Goal: Book appointment/travel/reservation

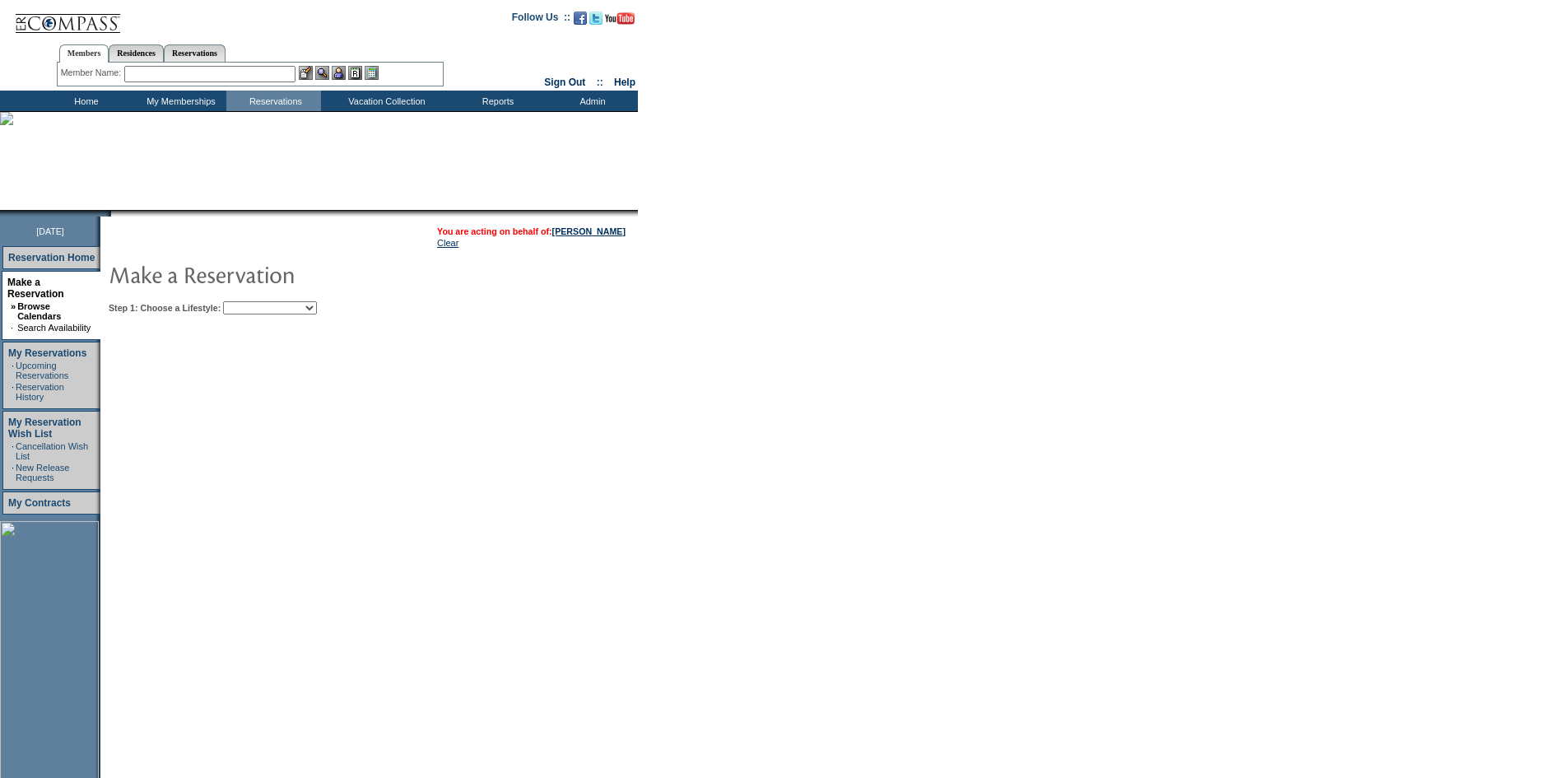
click at [271, 314] on select "Beach Leisure Metropolitan Mountain OIAL for Adventure OIAL for Couples OIAL fo…" at bounding box center [270, 308] width 94 height 13
select select "Beach"
click at [251, 303] on select "Beach Leisure Metropolitan Mountain OIAL for Adventure OIAL for Couples OIAL fo…" at bounding box center [270, 308] width 94 height 13
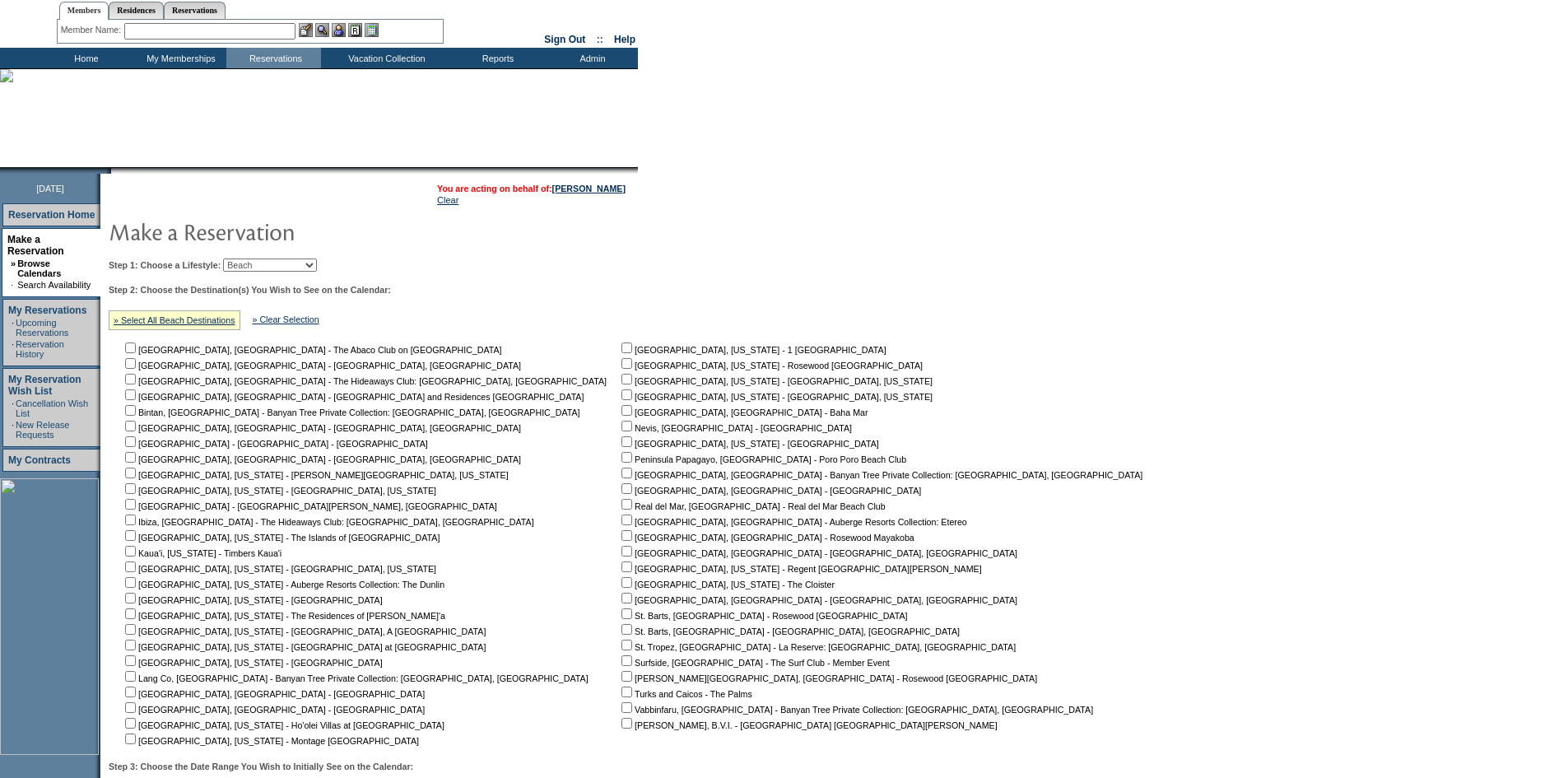
scroll to position [83, 0]
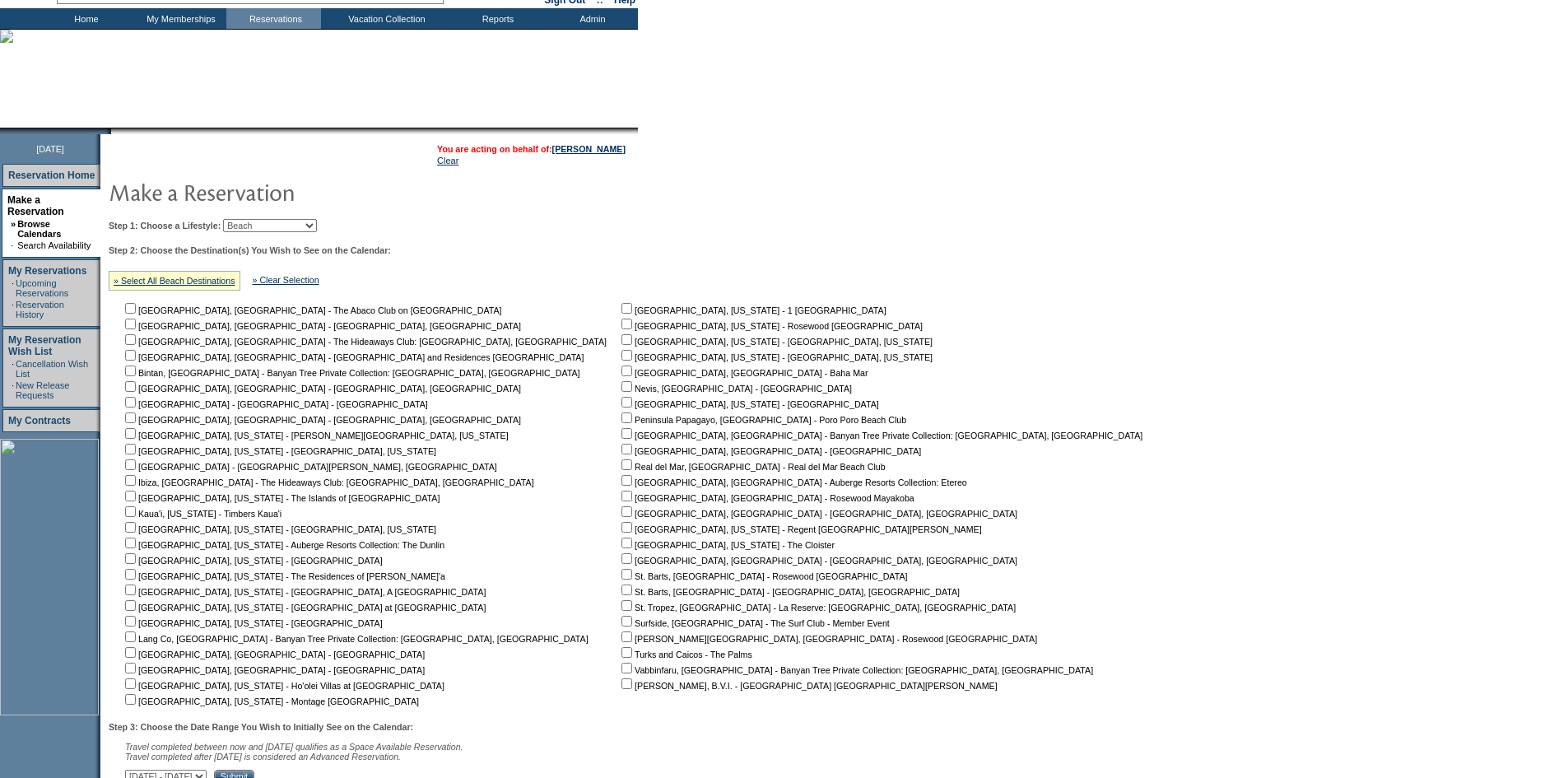
click at [621, 314] on input "checkbox" at bounding box center [626, 308] width 11 height 11
checkbox input "true"
click at [136, 501] on input "checkbox" at bounding box center [130, 496] width 11 height 11
checkbox input "true"
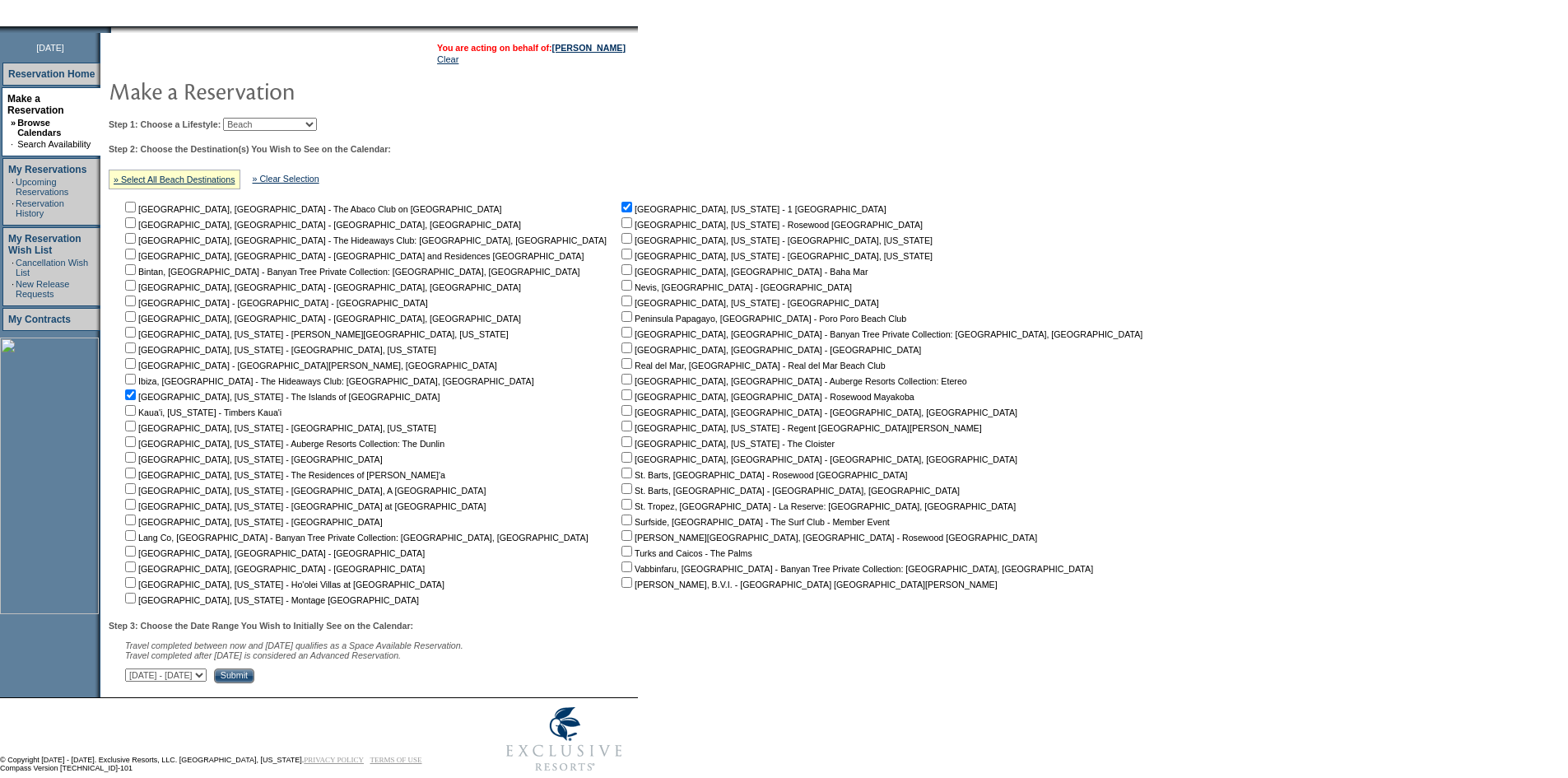
scroll to position [220, 0]
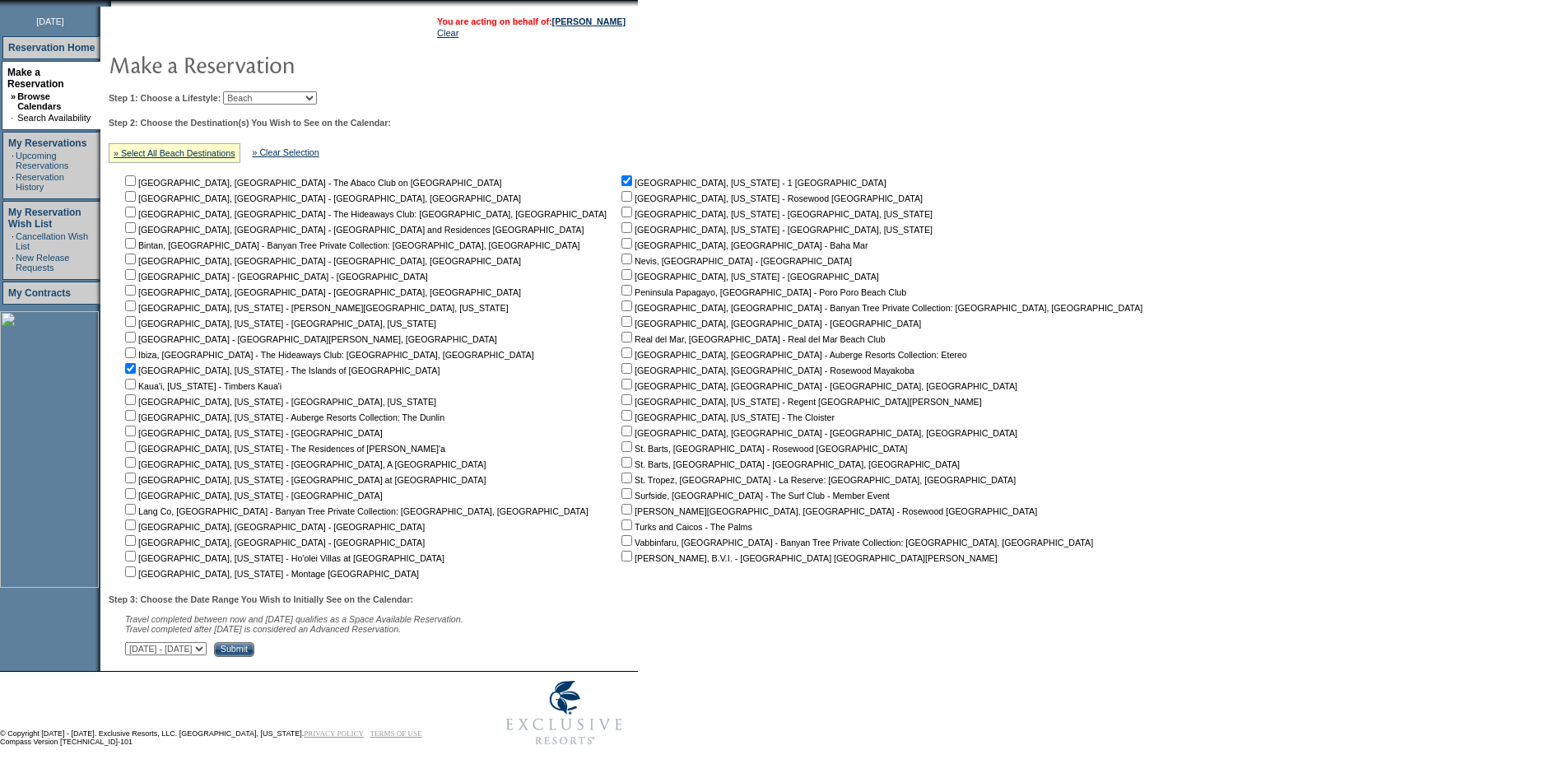
click at [206, 644] on select "[DATE] - [DATE] [DATE] - [DATE] [DATE] - [DATE] [DATE] - [DATE] [DATE] - [DATE]…" at bounding box center [166, 649] width 82 height 13
select select "[DATE]|[DATE]"
click at [134, 642] on select "[DATE] - [DATE] [DATE] - [DATE] [DATE] - [DATE] [DATE] - [DATE] [DATE] - [DATE]…" at bounding box center [166, 649] width 82 height 13
click at [255, 647] on input "Submit" at bounding box center [234, 649] width 40 height 15
